Goal: Information Seeking & Learning: Learn about a topic

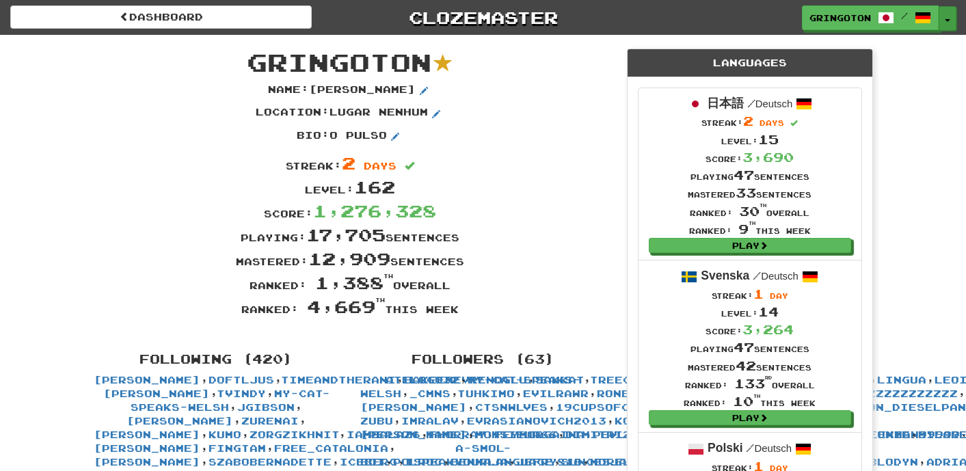
click at [944, 23] on button "Toggle Dropdown" at bounding box center [948, 18] width 18 height 25
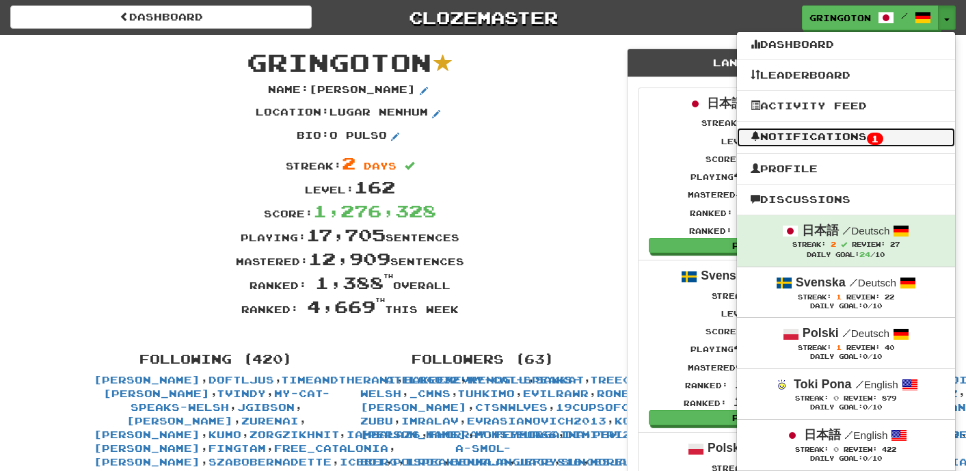
click at [844, 132] on link "Notifications 1" at bounding box center [846, 137] width 218 height 19
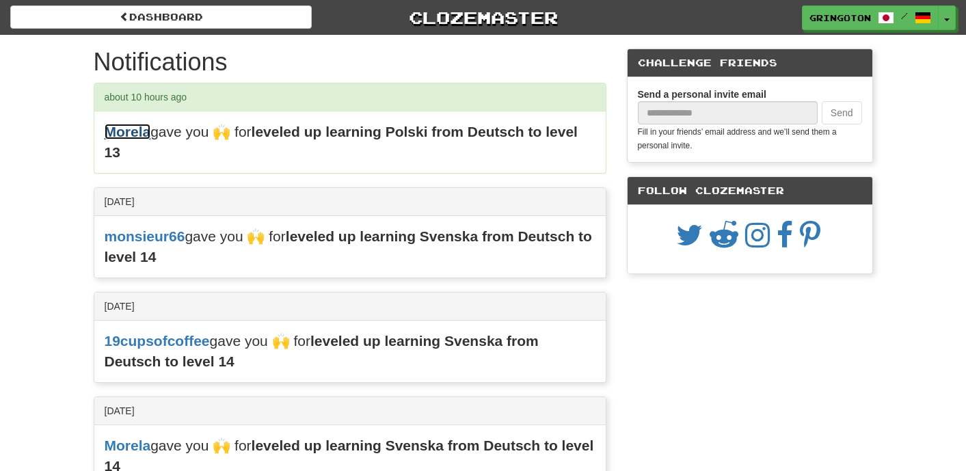
click at [132, 138] on link "Morela" at bounding box center [128, 132] width 46 height 16
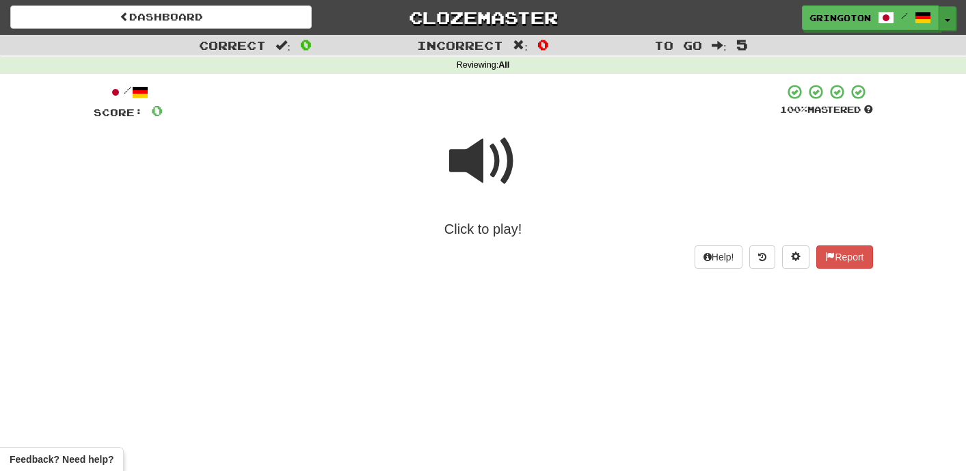
click at [947, 23] on button "Toggle Dropdown" at bounding box center [948, 18] width 18 height 25
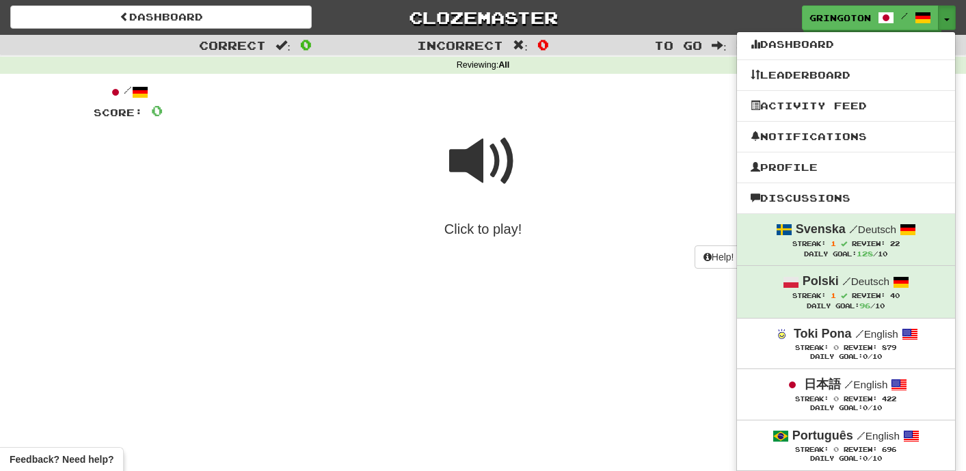
click at [252, 245] on div "Help! Report" at bounding box center [484, 256] width 780 height 23
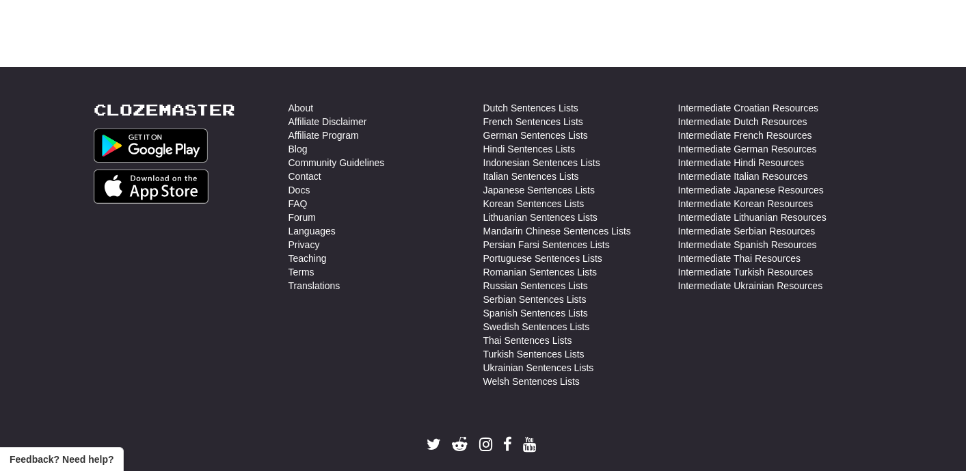
scroll to position [485, 0]
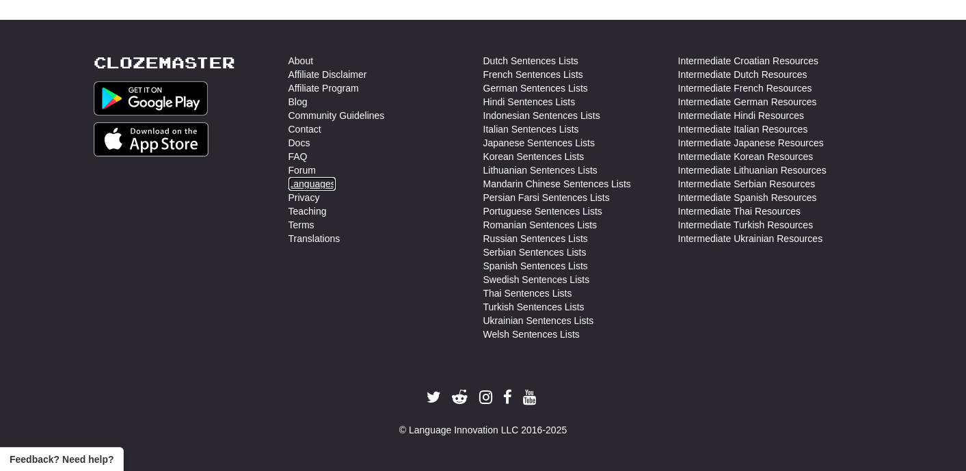
click at [312, 183] on link "Languages" at bounding box center [312, 184] width 47 height 14
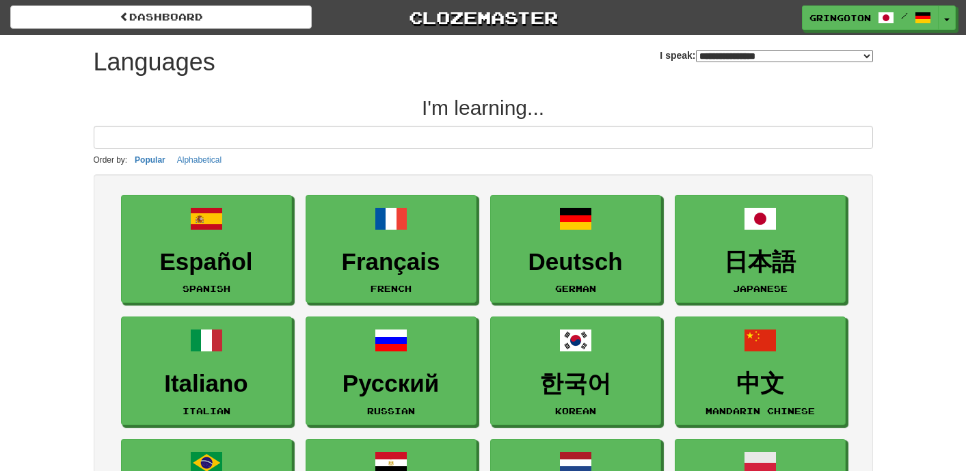
click at [866, 56] on select "**********" at bounding box center [784, 56] width 177 height 12
select select "*******"
click at [696, 50] on select "**********" at bounding box center [784, 56] width 177 height 12
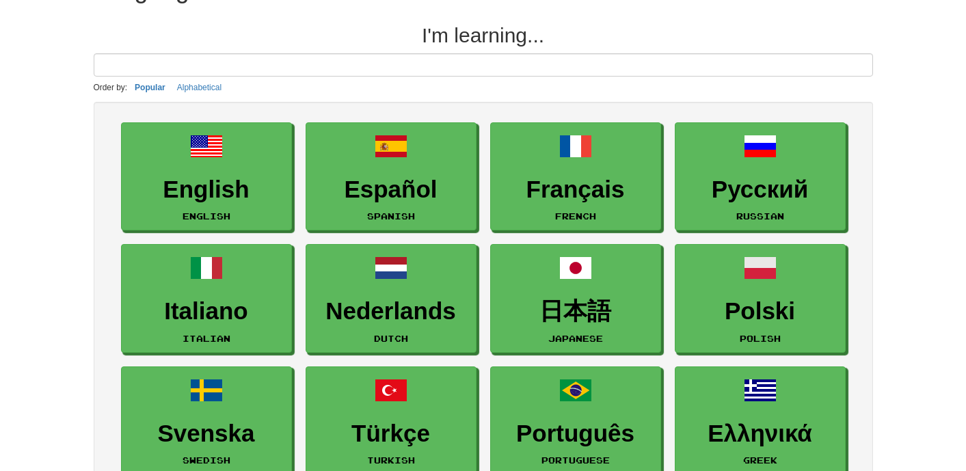
scroll to position [70, 0]
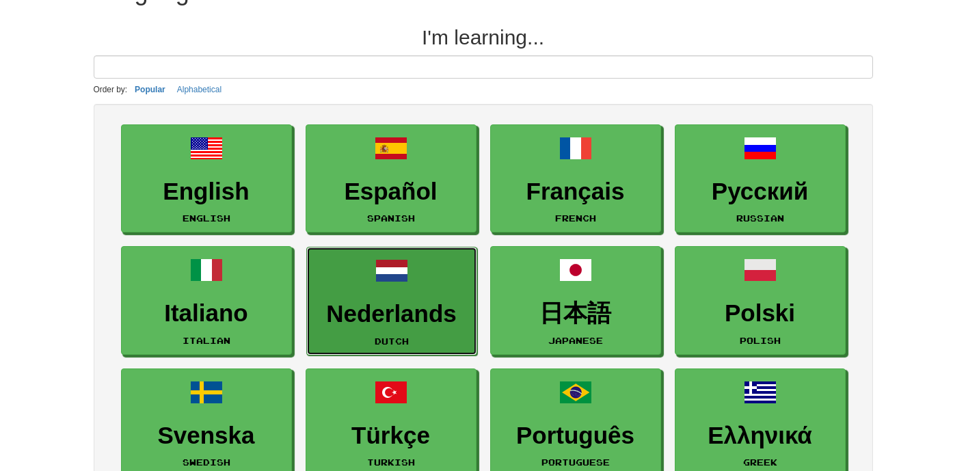
click at [412, 280] on link "Nederlands Dutch" at bounding box center [391, 301] width 171 height 109
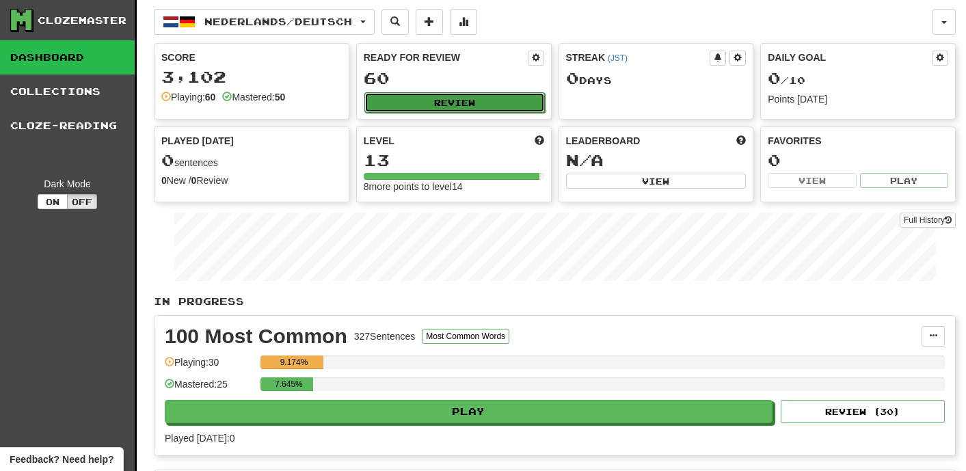
click at [447, 103] on button "Review" at bounding box center [454, 102] width 181 height 21
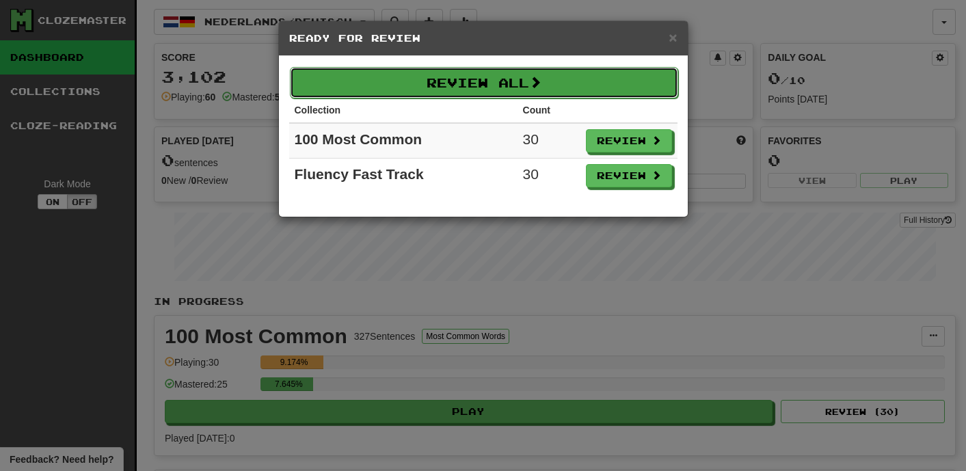
click at [521, 92] on button "Review All" at bounding box center [484, 82] width 388 height 31
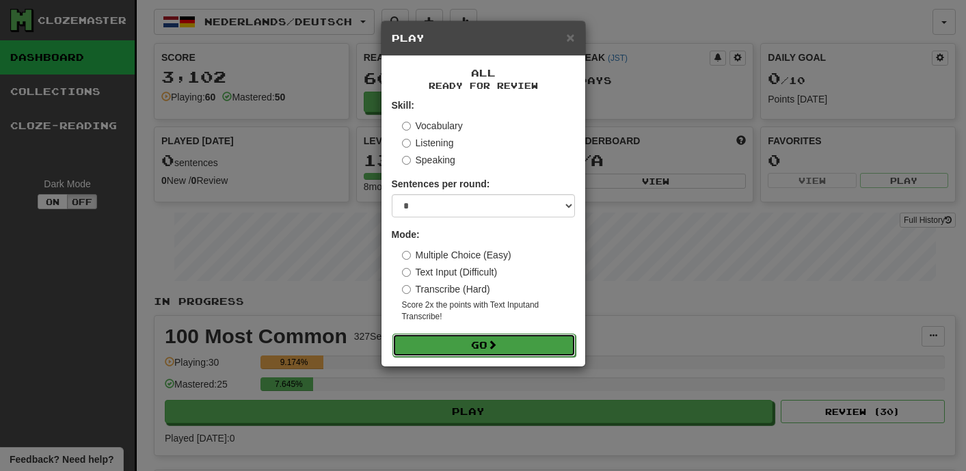
click at [472, 342] on button "Go" at bounding box center [484, 345] width 183 height 23
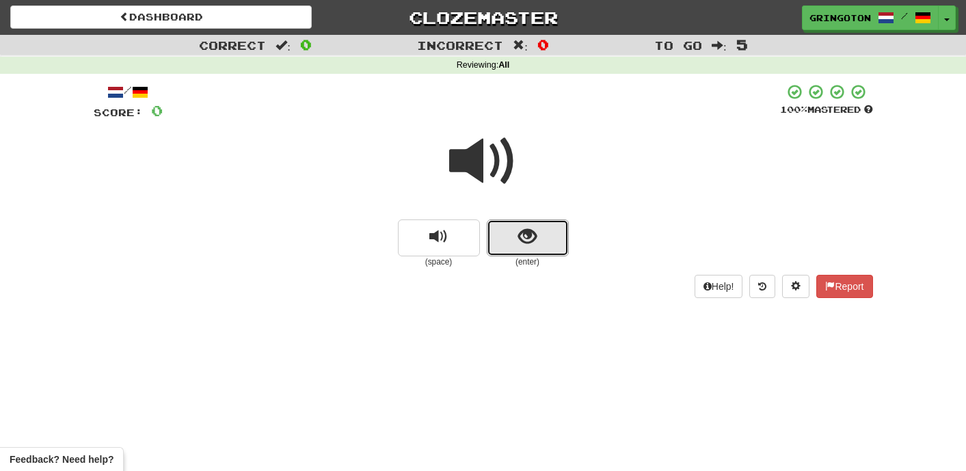
click at [516, 235] on button "show sentence" at bounding box center [528, 238] width 82 height 37
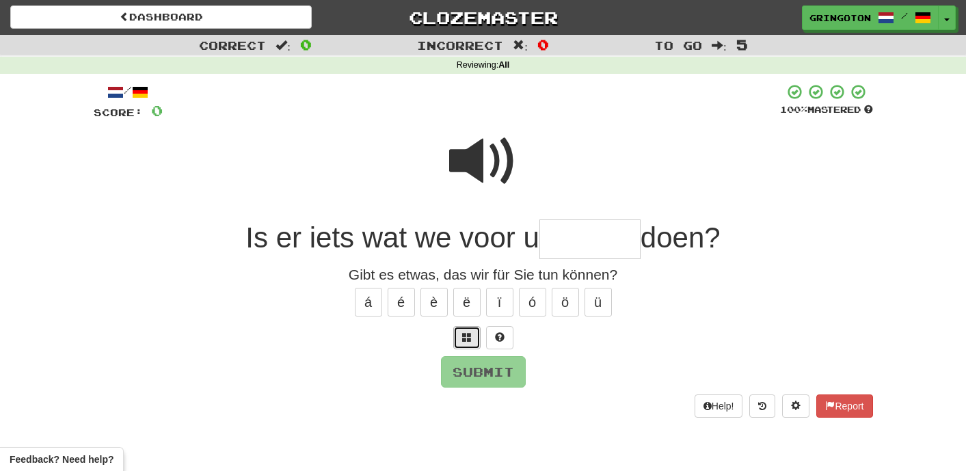
click at [464, 334] on span at bounding box center [467, 337] width 10 height 10
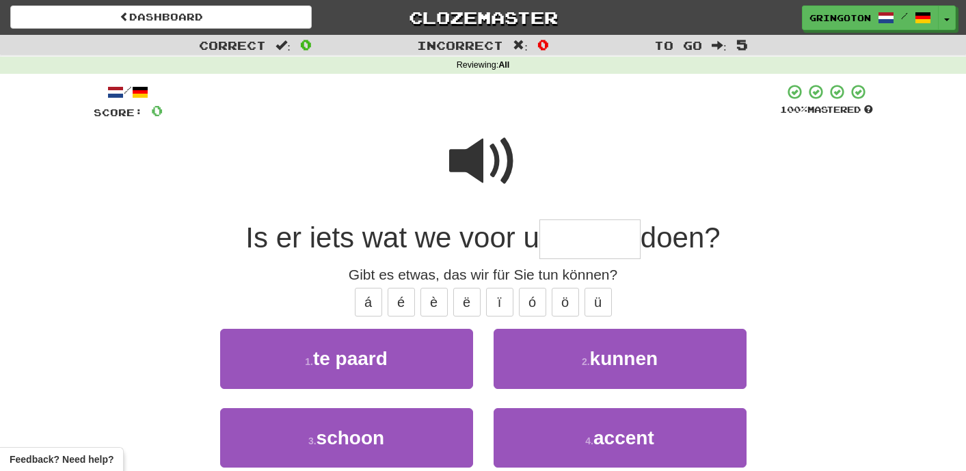
click at [485, 155] on span at bounding box center [483, 161] width 68 height 68
click at [496, 154] on span at bounding box center [483, 161] width 68 height 68
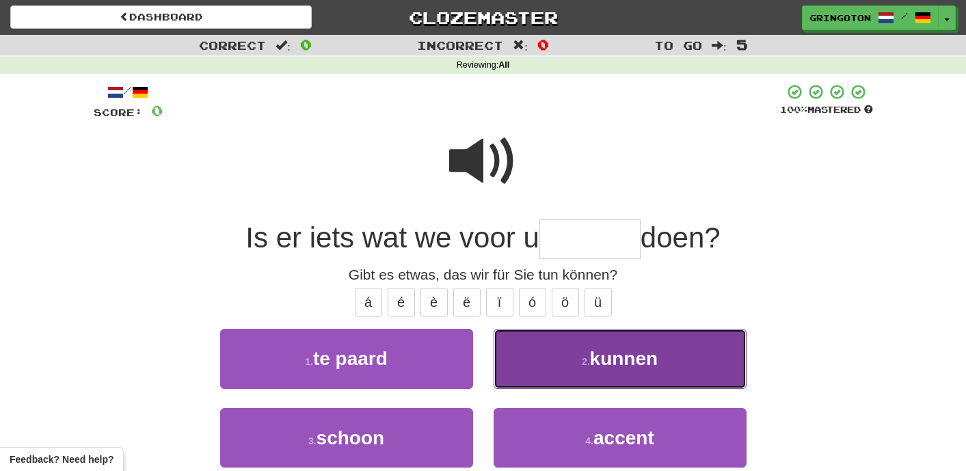
click at [620, 371] on button "2 . kunnen" at bounding box center [620, 358] width 253 height 59
type input "******"
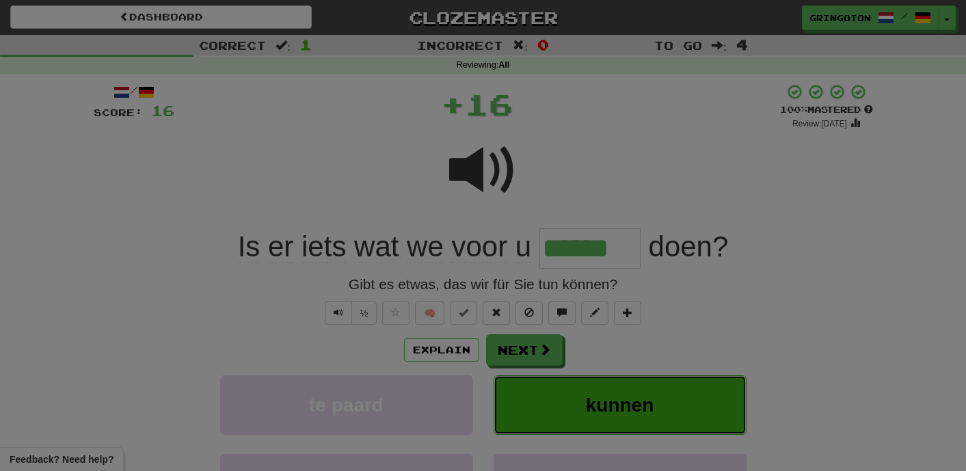
click button "kunnen" at bounding box center [620, 404] width 253 height 59
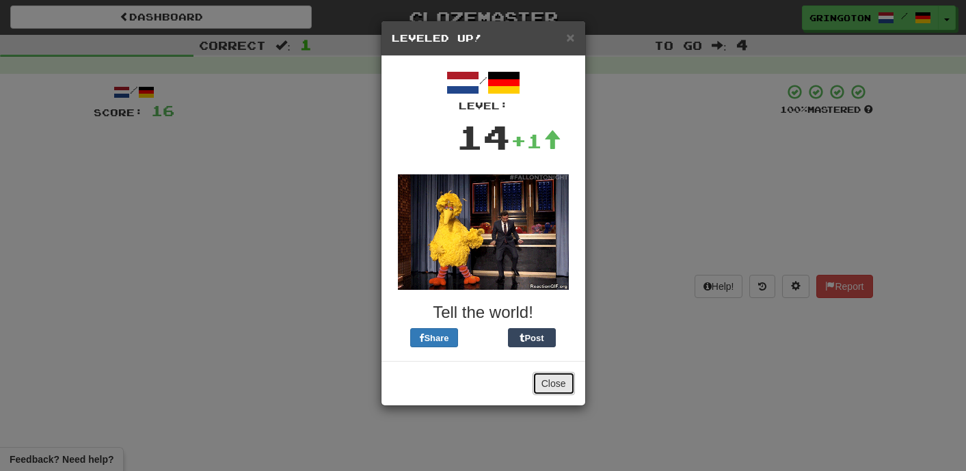
click at [547, 380] on button "Close" at bounding box center [554, 383] width 42 height 23
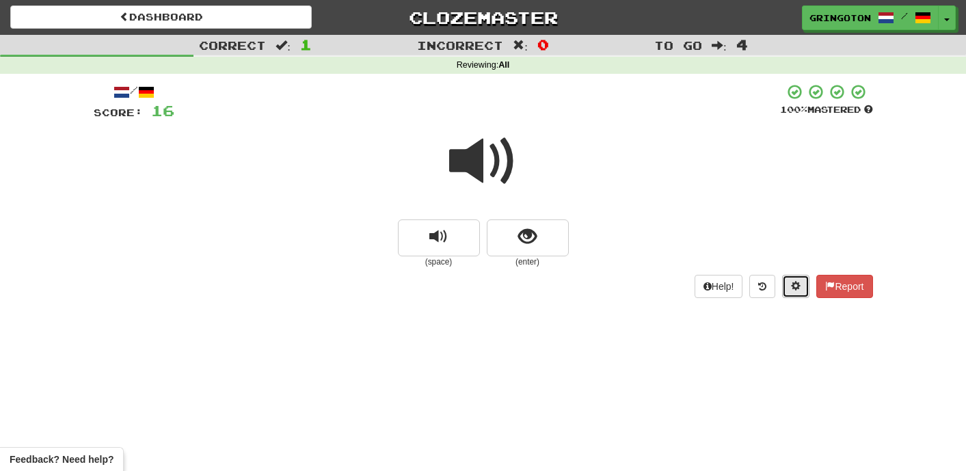
click at [795, 285] on span at bounding box center [796, 286] width 10 height 10
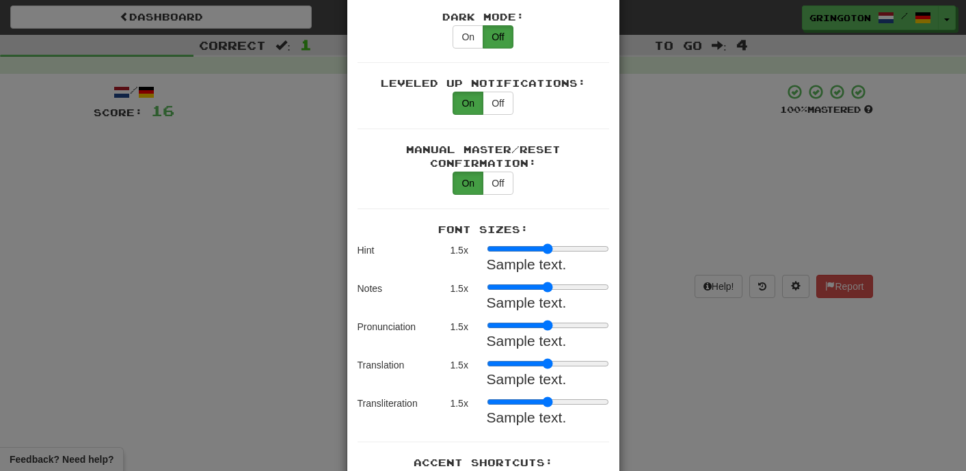
scroll to position [1362, 0]
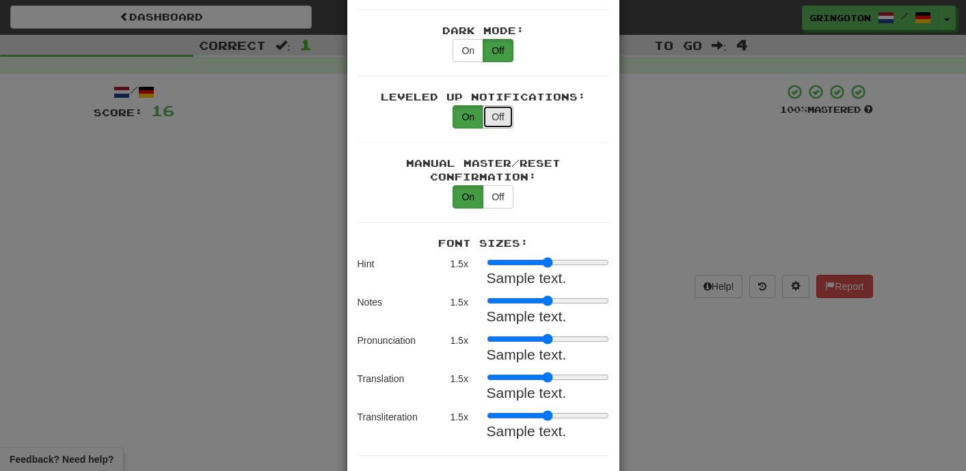
click at [498, 105] on button "Off" at bounding box center [498, 116] width 30 height 23
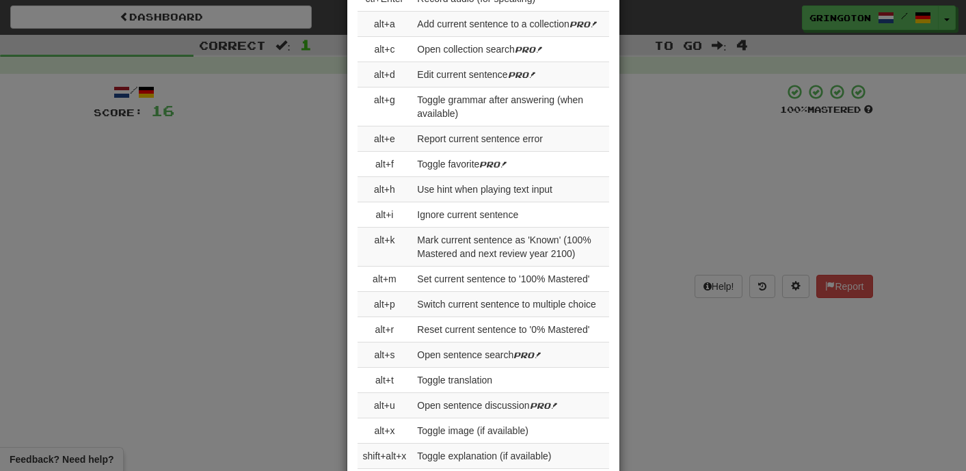
scroll to position [2199, 0]
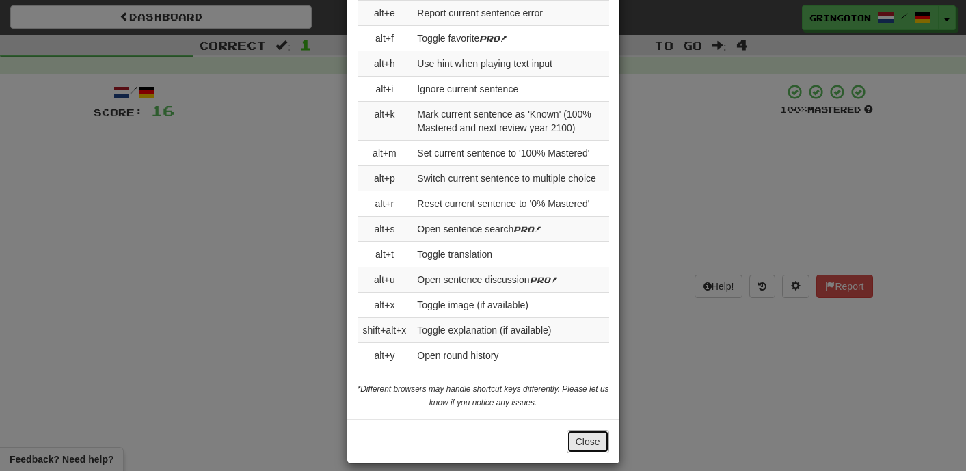
click at [585, 432] on button "Close" at bounding box center [588, 441] width 42 height 23
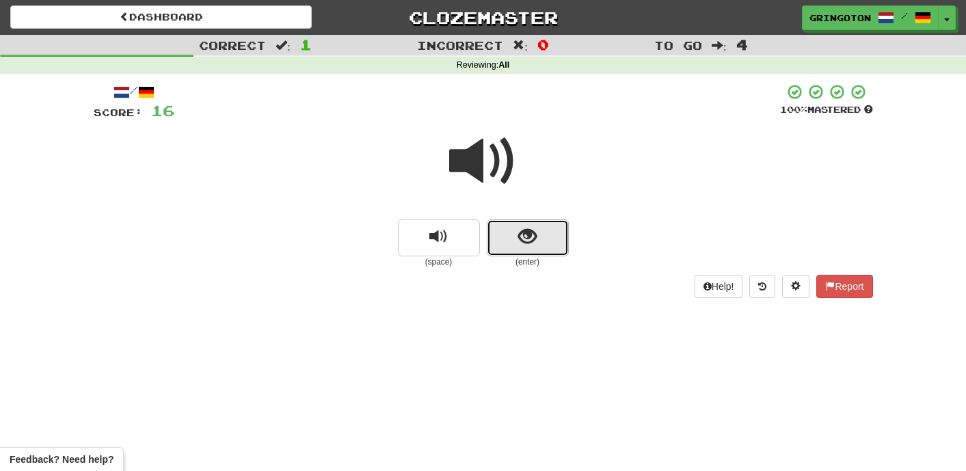
click at [535, 247] on button "show sentence" at bounding box center [528, 238] width 82 height 37
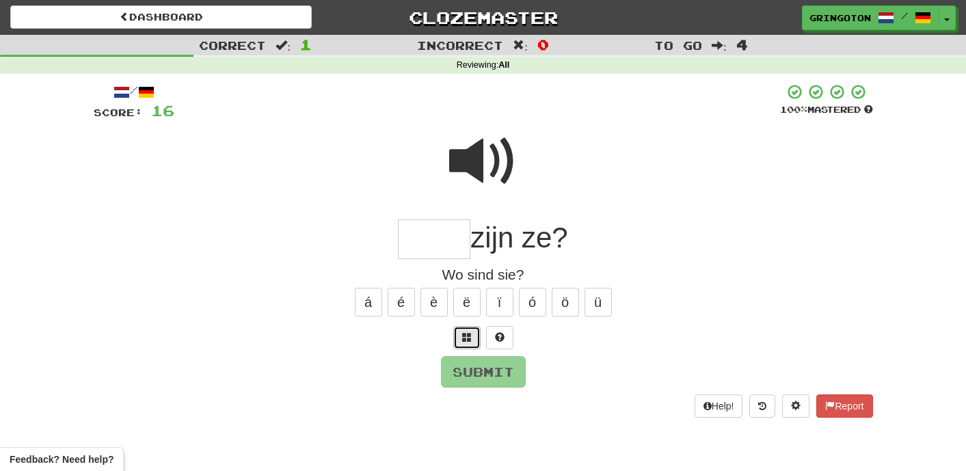
click at [462, 338] on span at bounding box center [467, 337] width 10 height 10
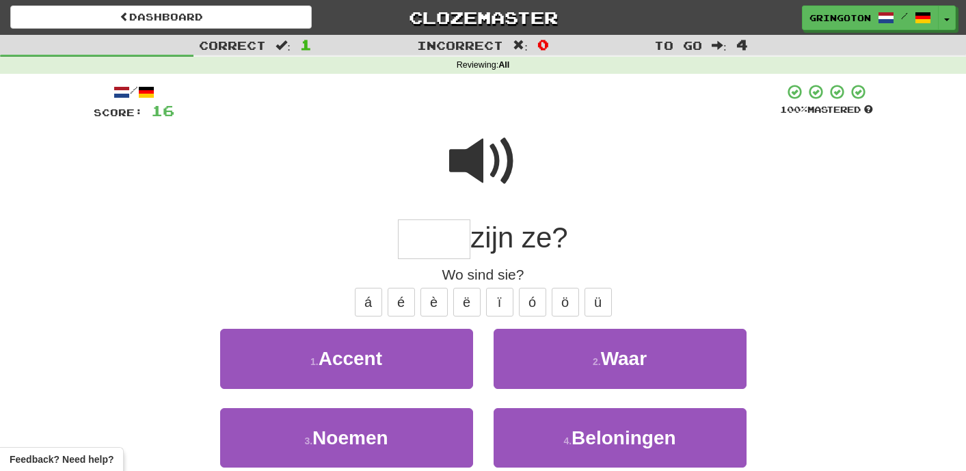
click at [504, 158] on span at bounding box center [483, 161] width 68 height 68
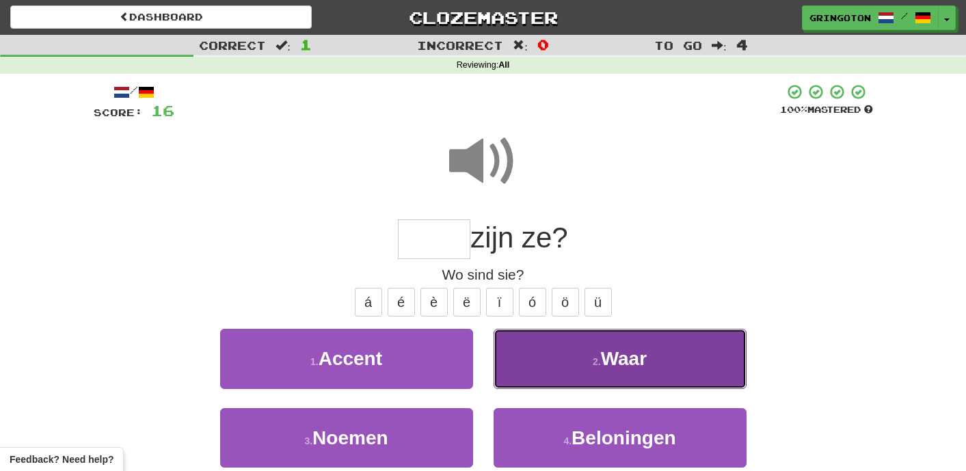
click at [628, 369] on span "Waar" at bounding box center [624, 358] width 46 height 21
type input "****"
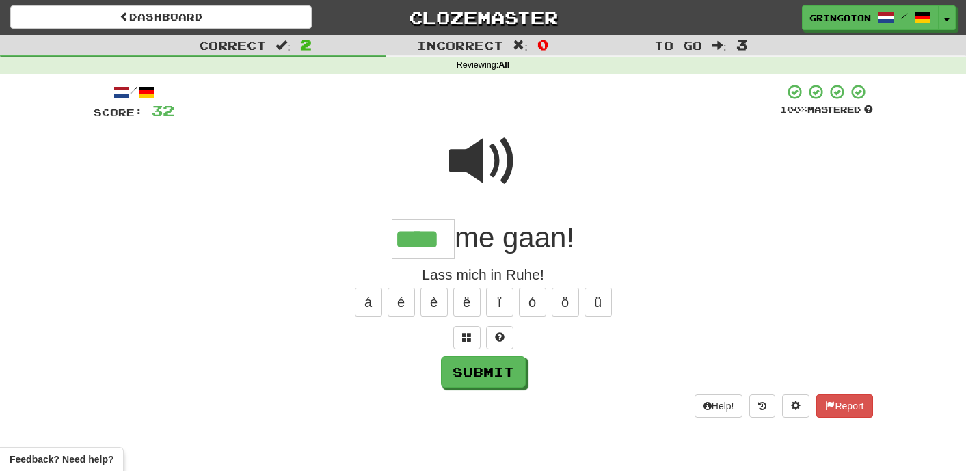
type input "****"
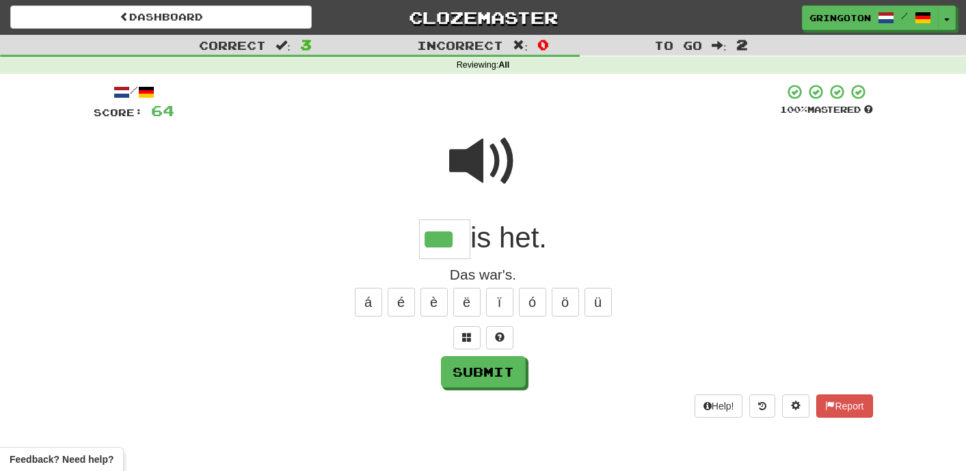
type input "***"
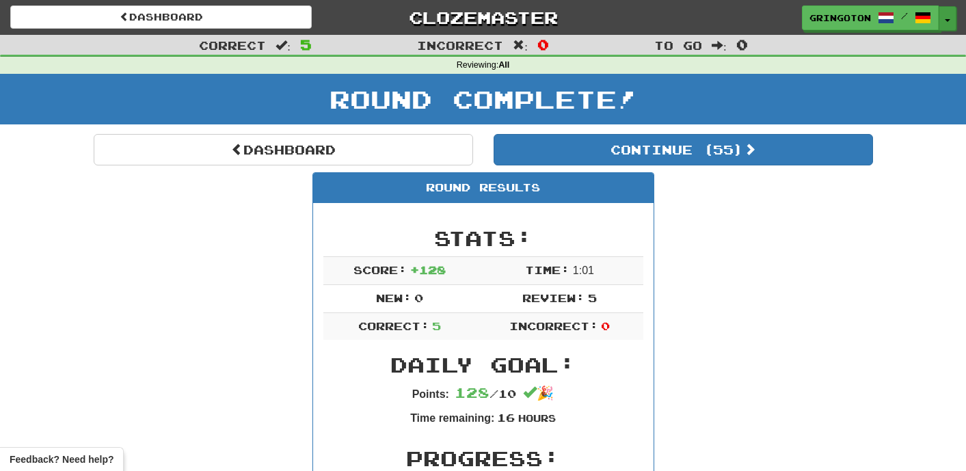
click at [949, 19] on span "button" at bounding box center [947, 20] width 5 height 3
